Goal: Transaction & Acquisition: Purchase product/service

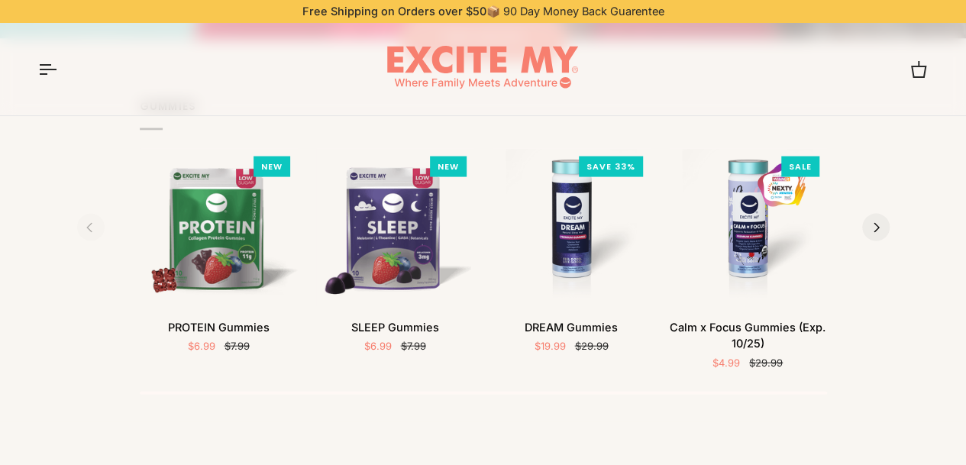
scroll to position [1528, 0]
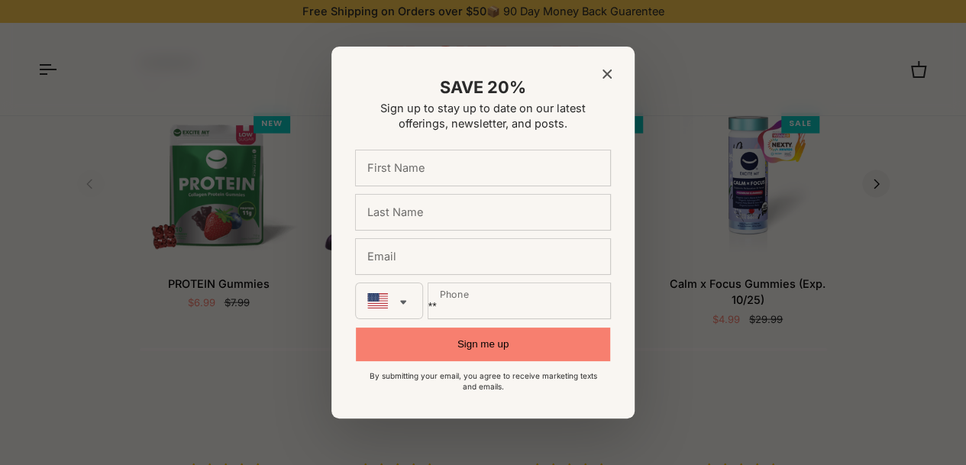
click at [759, 199] on div at bounding box center [483, 232] width 966 height 465
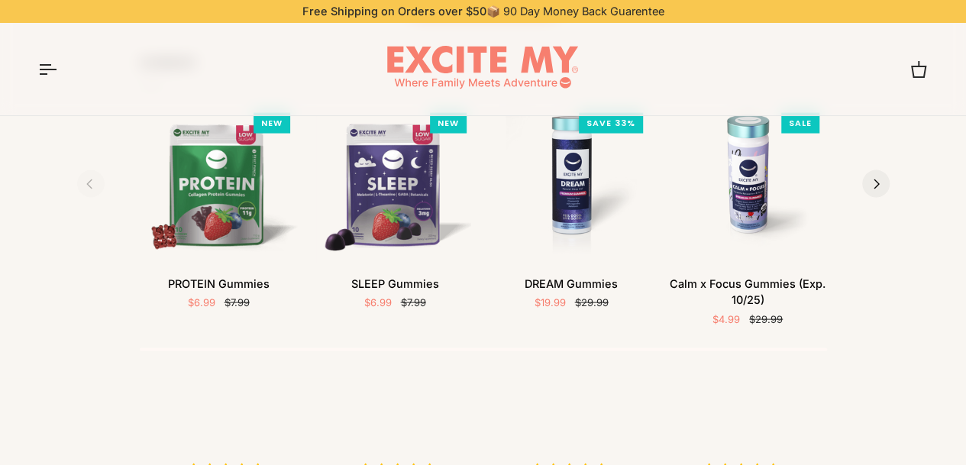
click at [750, 180] on img "Calm x Focus Gummies (Exp. 10/25)" at bounding box center [748, 184] width 158 height 158
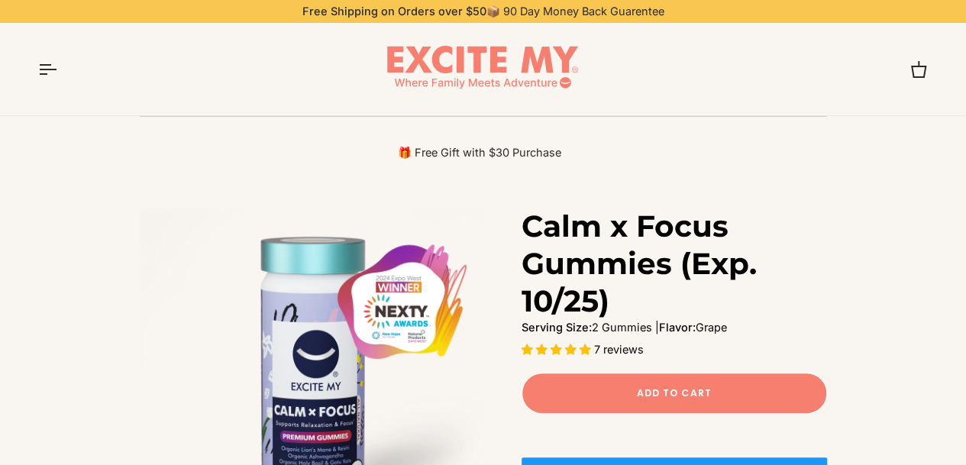
click at [57, 70] on button "Open menu" at bounding box center [61, 69] width 46 height 93
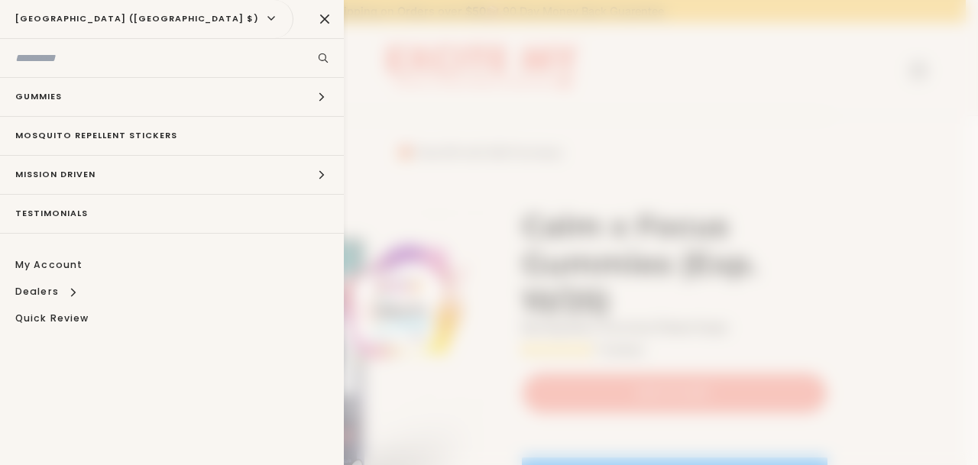
click at [315, 97] on icon "Main menu" at bounding box center [322, 97] width 14 height 14
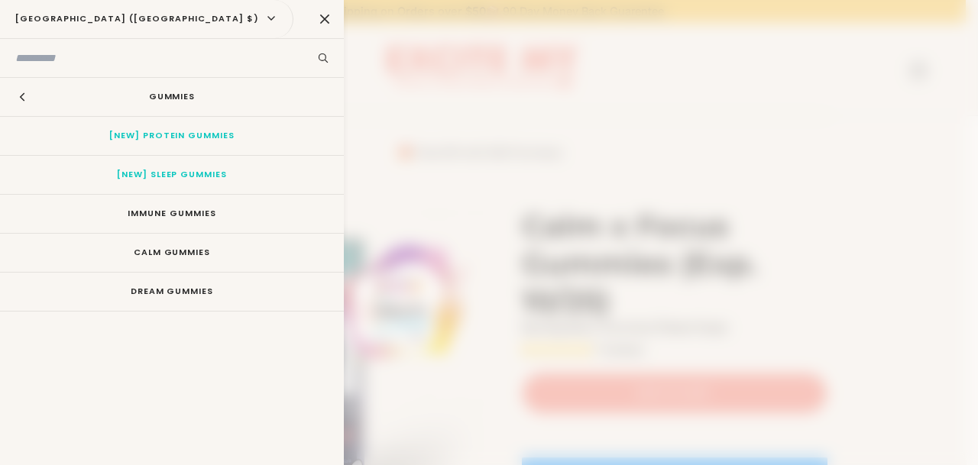
click at [196, 251] on link "CALM Gummies" at bounding box center [172, 253] width 344 height 38
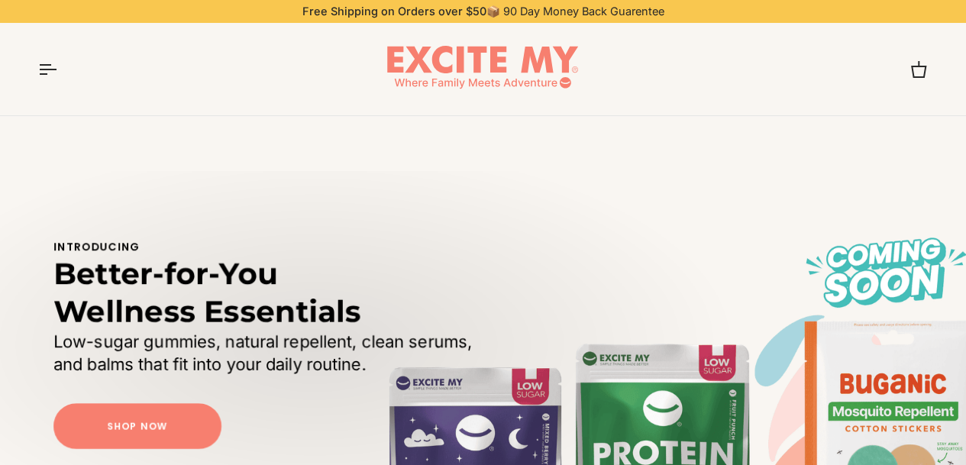
click at [138, 413] on link "Shop Now" at bounding box center [137, 426] width 168 height 46
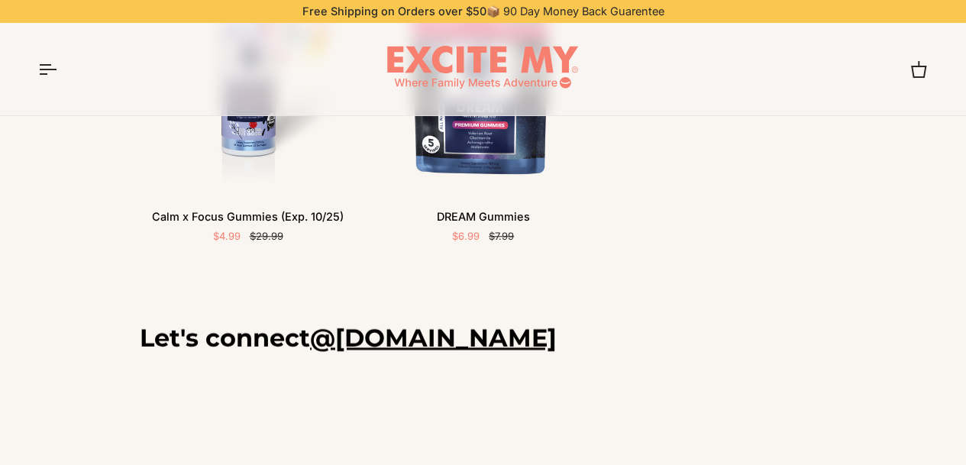
scroll to position [458, 0]
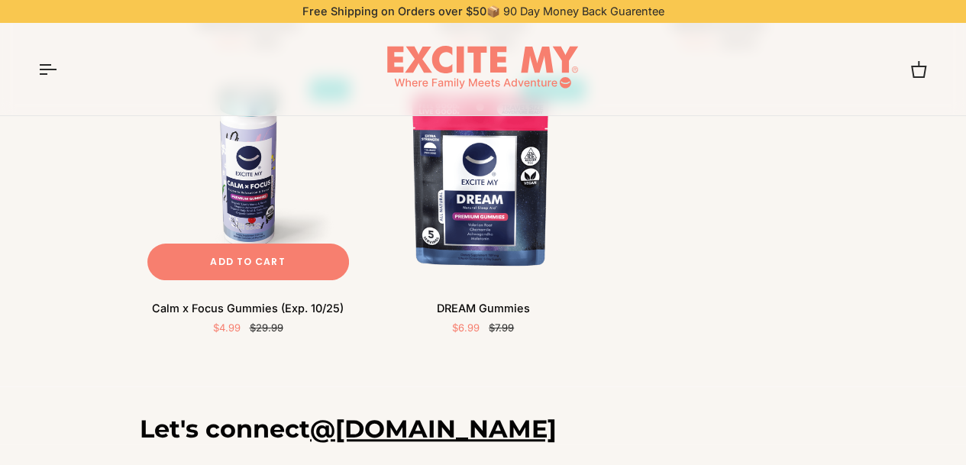
click at [261, 216] on img "Calm x Focus Gummies (Exp. 10/25)" at bounding box center [248, 179] width 217 height 217
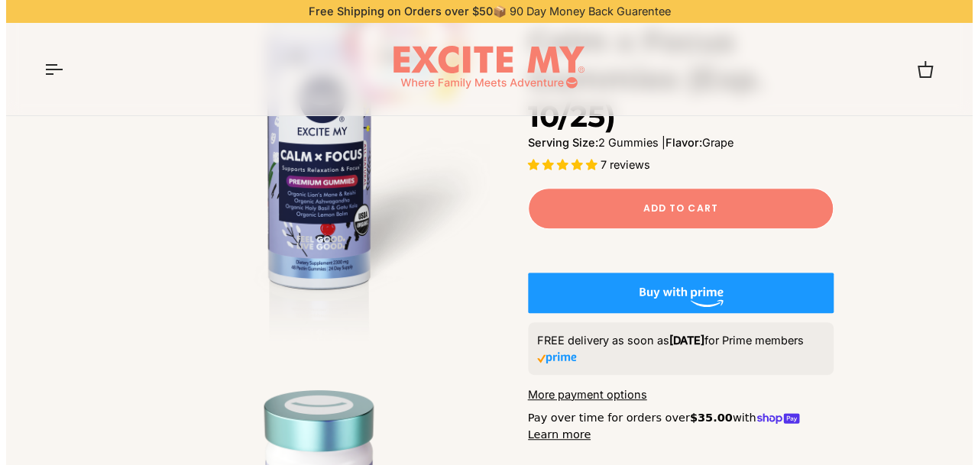
scroll to position [306, 0]
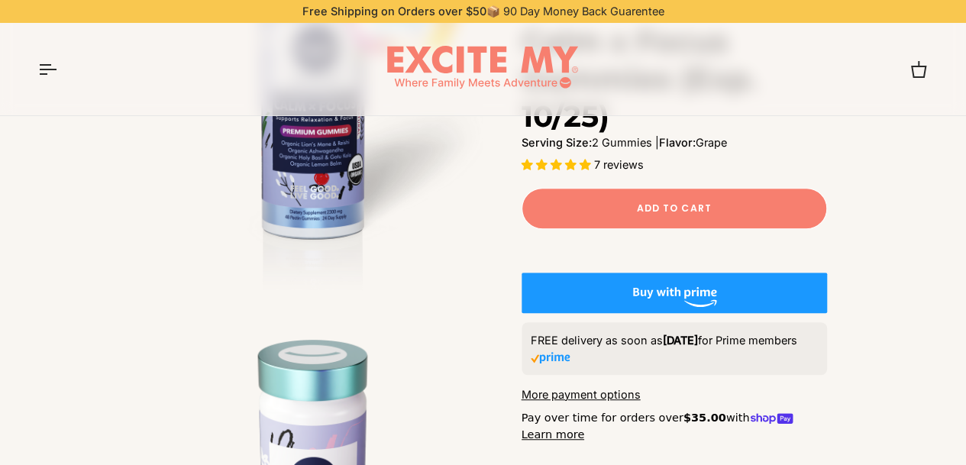
click at [681, 206] on span "Add to Cart" at bounding box center [673, 209] width 75 height 14
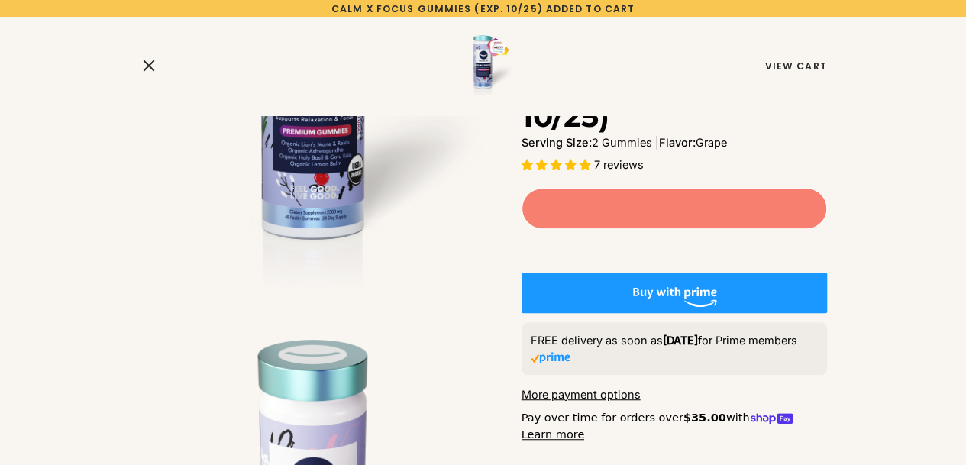
click at [808, 67] on link "View Cart" at bounding box center [796, 66] width 62 height 13
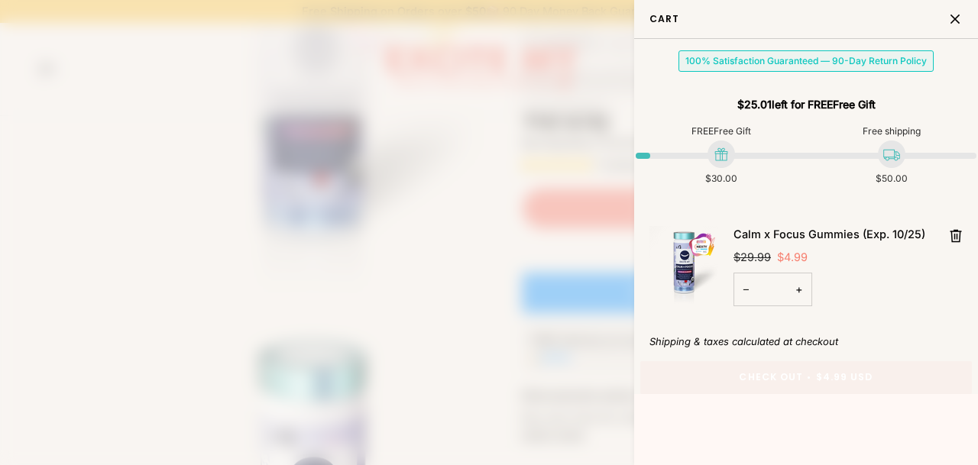
click at [802, 361] on button "Check Out • $4.99 USD" at bounding box center [806, 377] width 332 height 32
